Goal: Register for event/course

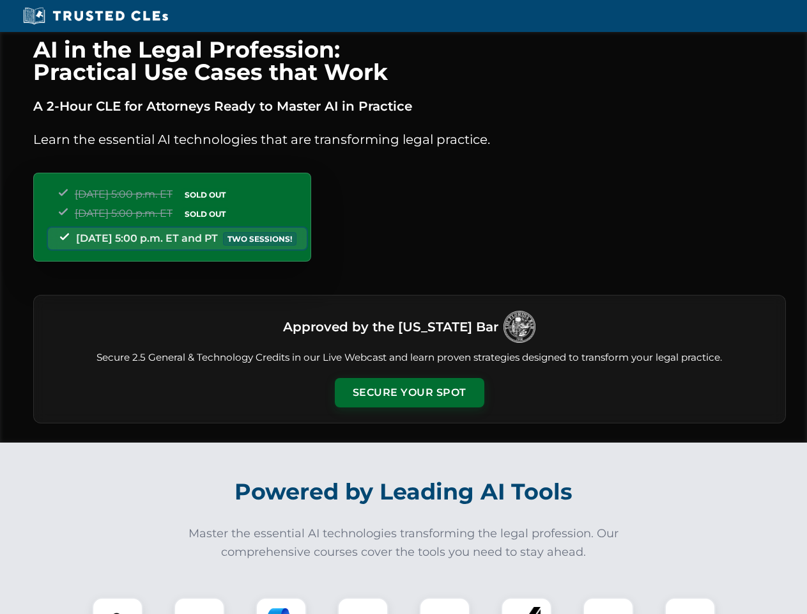
click at [409, 392] on button "Secure Your Spot" at bounding box center [410, 392] width 150 height 29
click at [118, 605] on img at bounding box center [117, 622] width 37 height 37
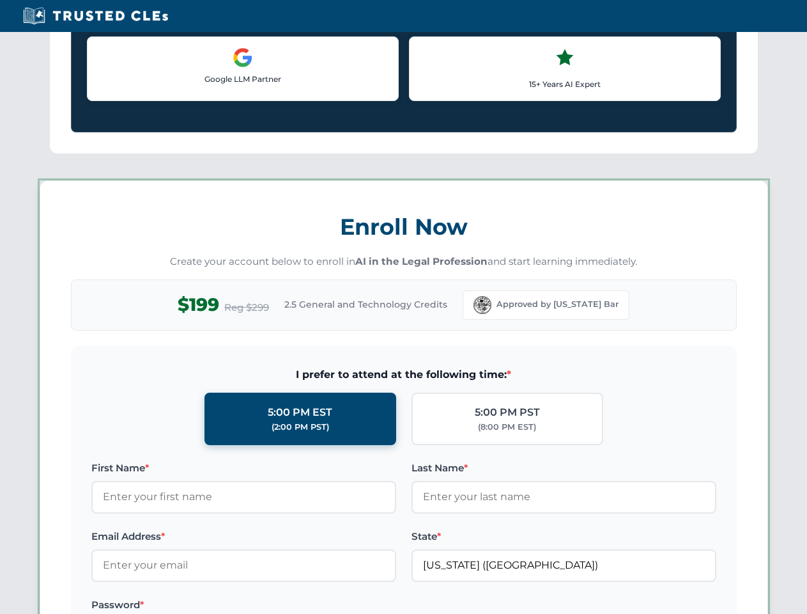
click at [281, 605] on label "Password *" at bounding box center [243, 604] width 305 height 15
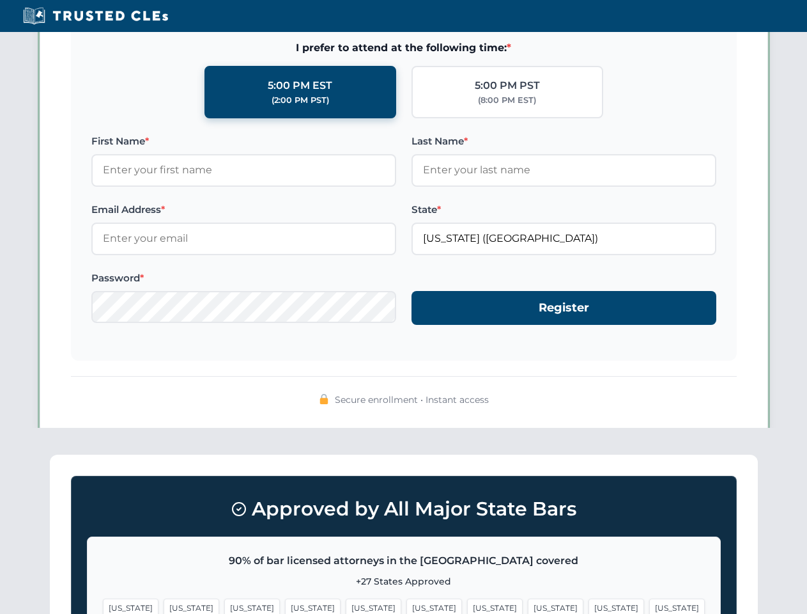
click at [589, 605] on span "[US_STATE]" at bounding box center [617, 607] width 56 height 19
